Goal: Task Accomplishment & Management: Manage account settings

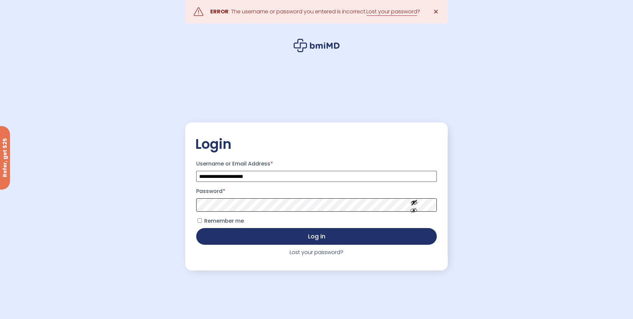
click at [196, 228] on button "Log in" at bounding box center [316, 236] width 240 height 17
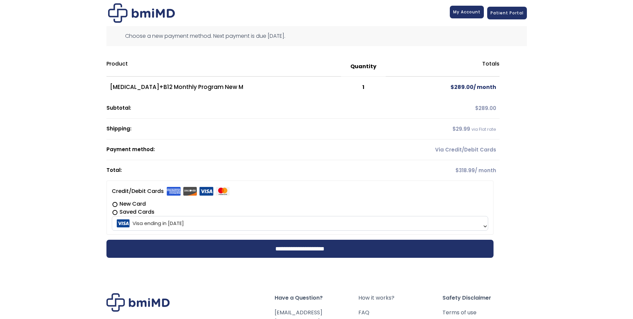
click at [469, 13] on span "My Account" at bounding box center [466, 12] width 27 height 6
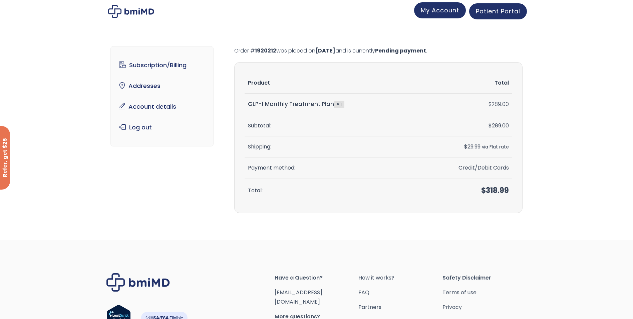
click at [435, 11] on span "My Account" at bounding box center [440, 10] width 38 height 8
